Goal: Task Accomplishment & Management: Use online tool/utility

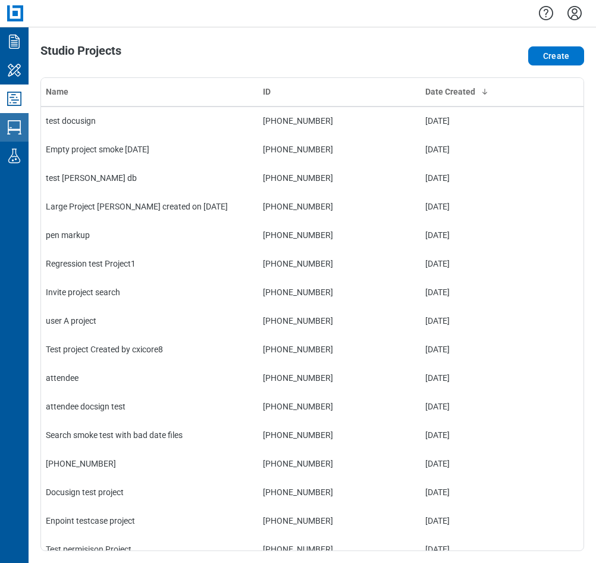
click at [11, 126] on icon "Studio Sessions" at bounding box center [14, 127] width 19 height 19
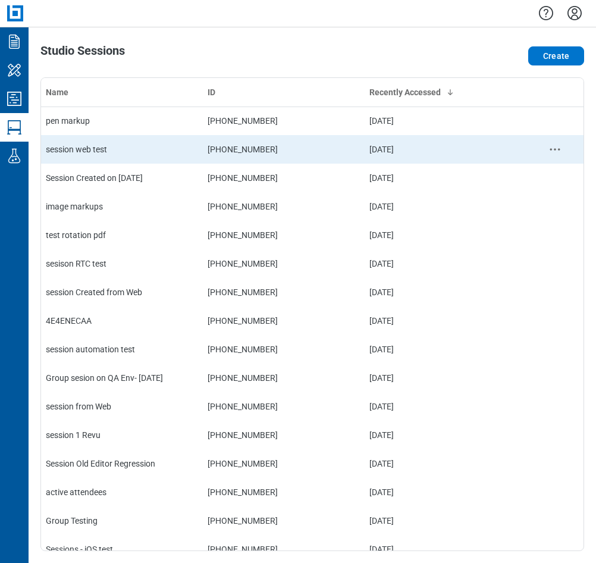
click at [91, 159] on td "session web test" at bounding box center [122, 149] width 162 height 29
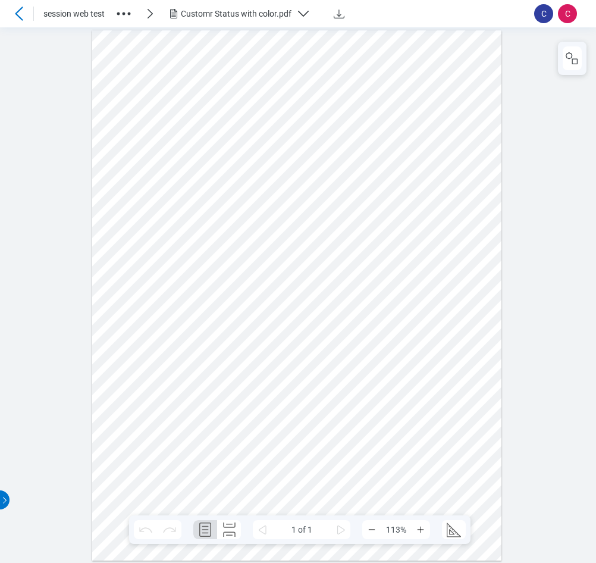
click at [218, 272] on div at bounding box center [297, 295] width 410 height 530
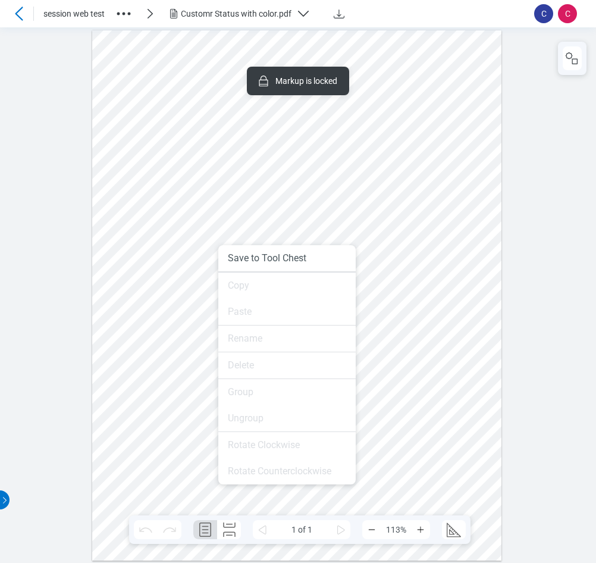
click at [437, 350] on div at bounding box center [297, 295] width 410 height 530
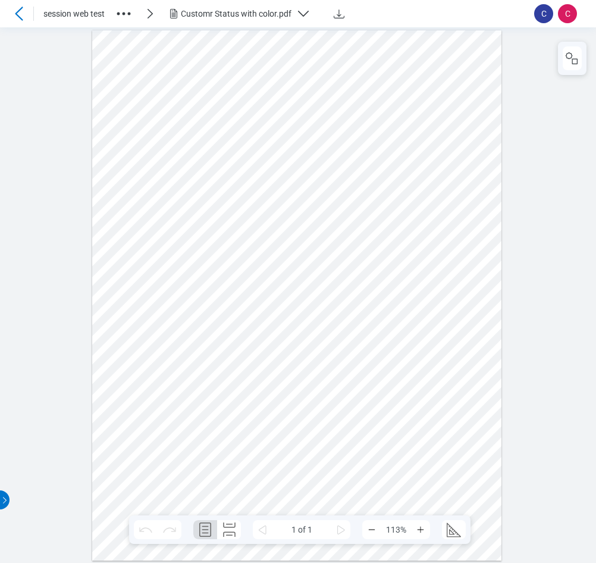
click at [202, 16] on div "Customr Status with color.pdf" at bounding box center [236, 14] width 111 height 12
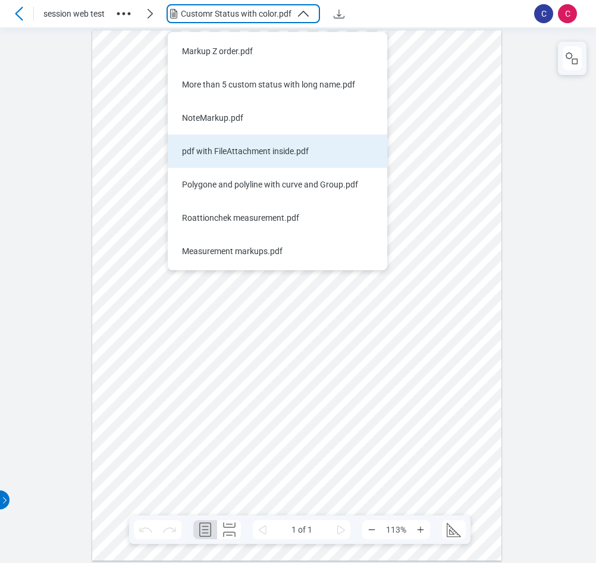
scroll to position [416, 0]
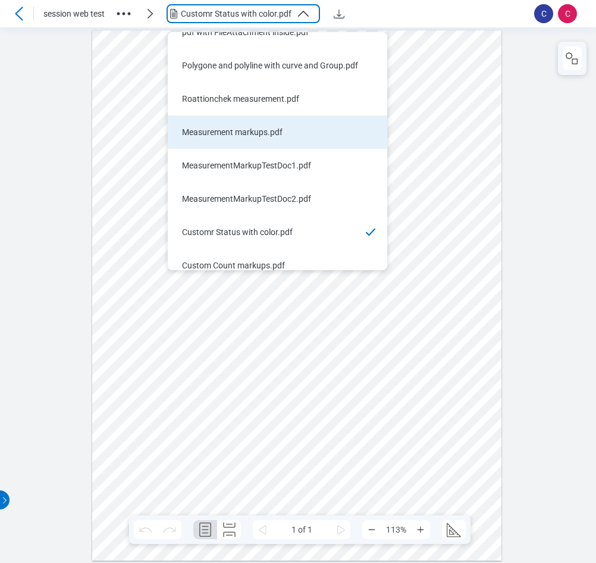
click at [227, 134] on div "Measurement markups.pdf" at bounding box center [270, 132] width 177 height 12
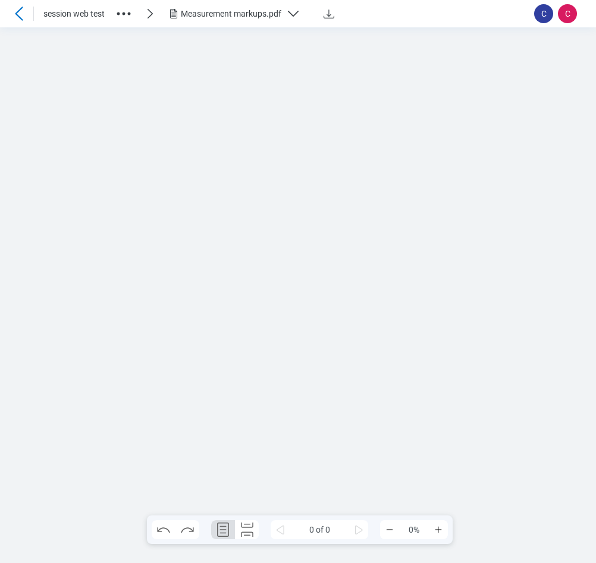
scroll to position [0, 0]
